Goal: Task Accomplishment & Management: Complete application form

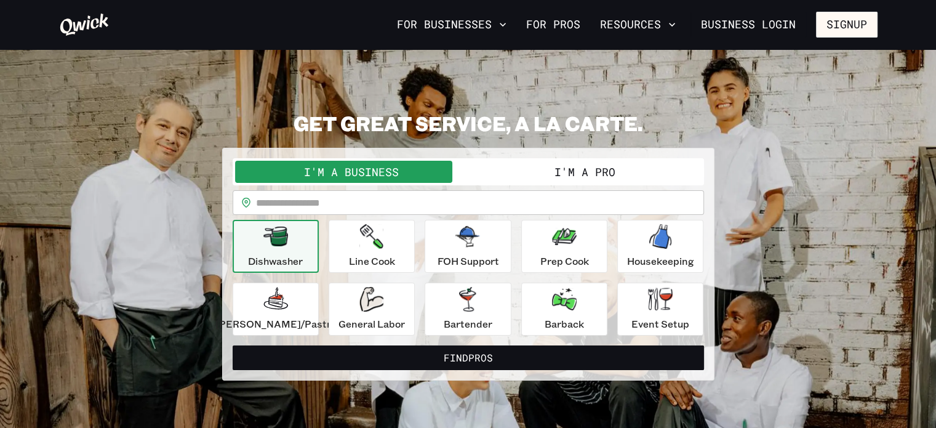
click at [571, 180] on button "I'm a Pro" at bounding box center [584, 172] width 233 height 22
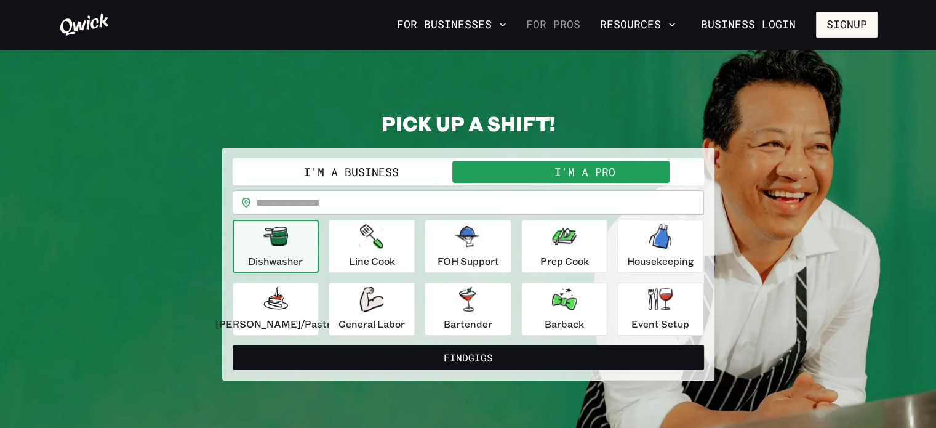
click at [574, 21] on link "For Pros" at bounding box center [553, 24] width 64 height 21
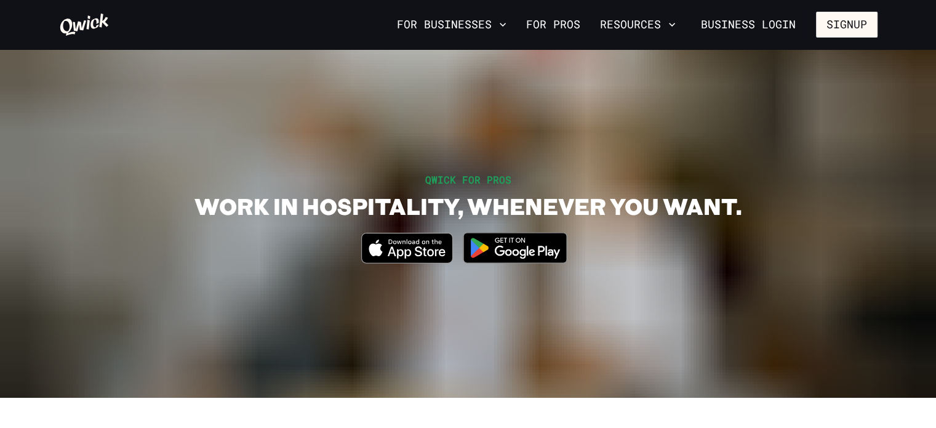
click at [571, 74] on section "QWICK FOR PROS WORK IN HOSPITALITY, WHENEVER YOU WANT. Download_on_the_App_Stor…" at bounding box center [468, 223] width 936 height 348
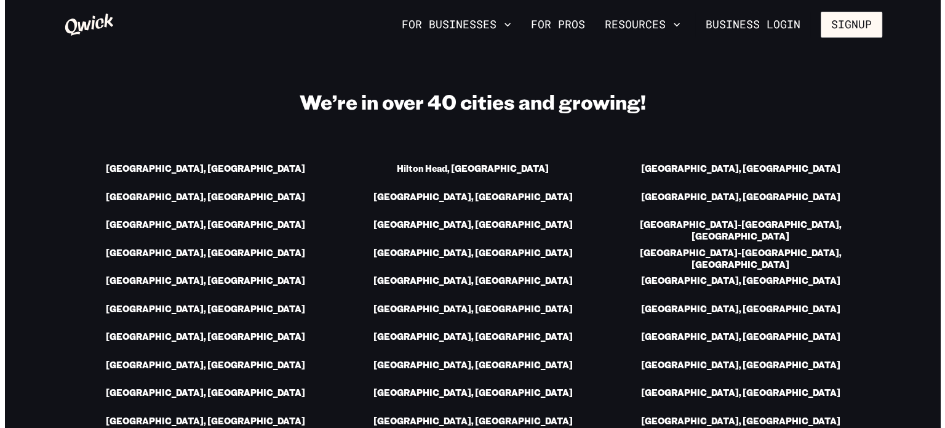
scroll to position [1677, 0]
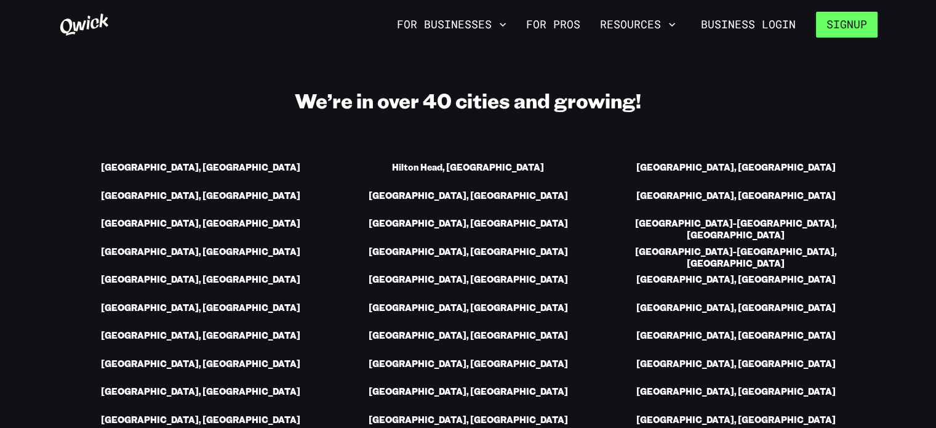
click at [858, 20] on button "Signup" at bounding box center [847, 25] width 62 height 26
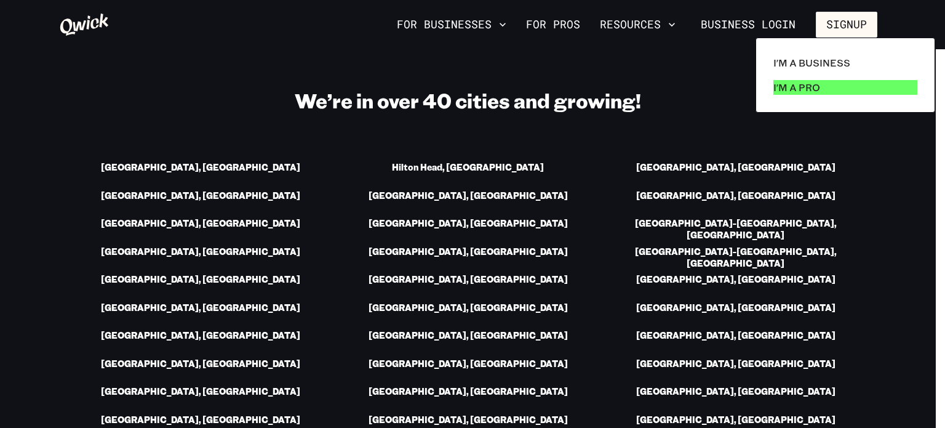
click at [783, 89] on p "I'm a Pro" at bounding box center [796, 87] width 47 height 15
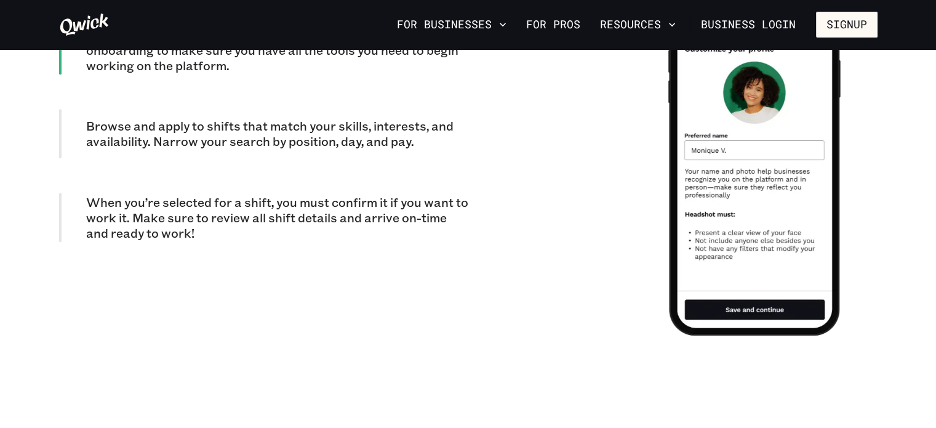
scroll to position [1103, 0]
